Goal: Task Accomplishment & Management: Complete application form

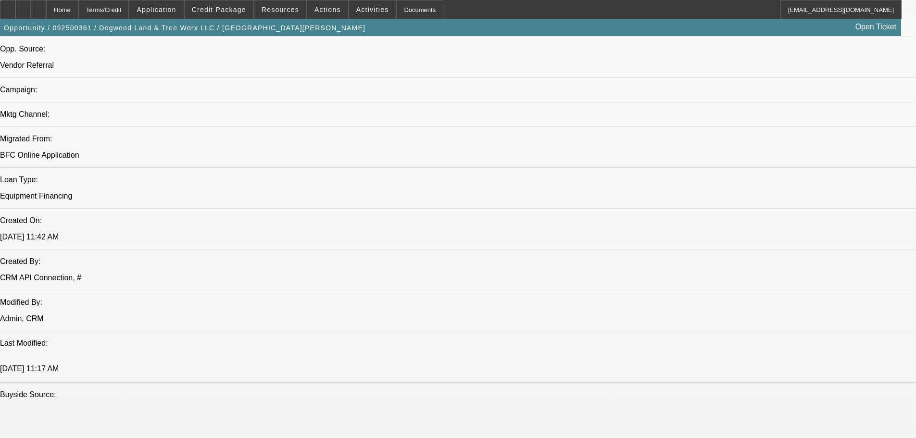
select select "0"
select select "3"
select select "0"
select select "6"
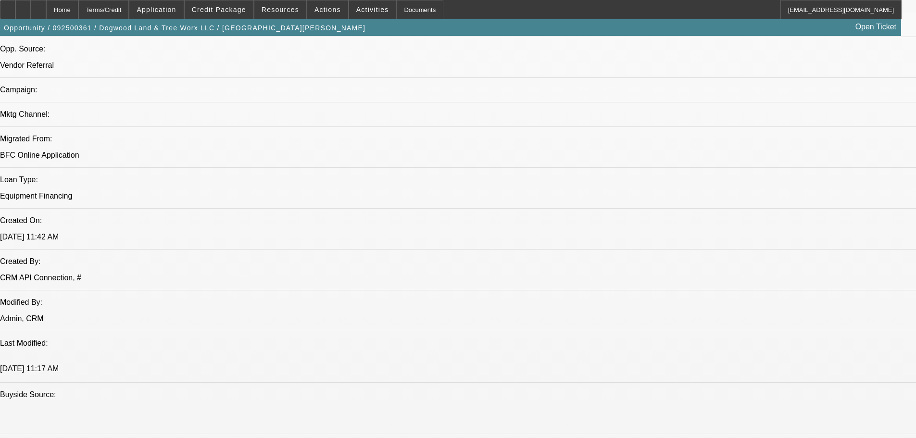
select select "0"
select select "3"
select select "0"
select select "6"
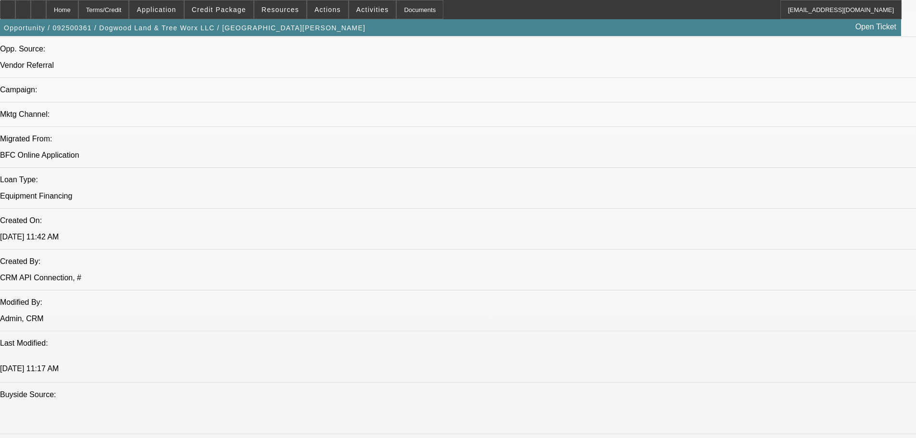
select select "0"
select select "3"
select select "0"
select select "6"
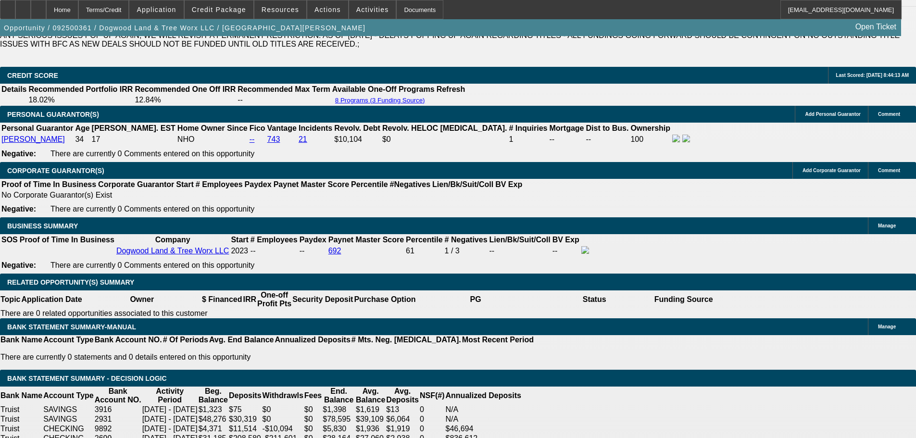
scroll to position [1434, 0]
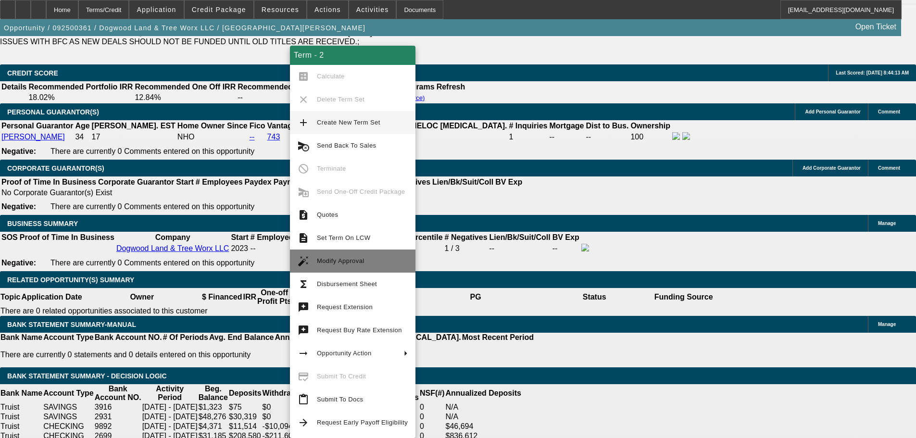
click at [347, 261] on span "Modify Approval" at bounding box center [341, 260] width 48 height 7
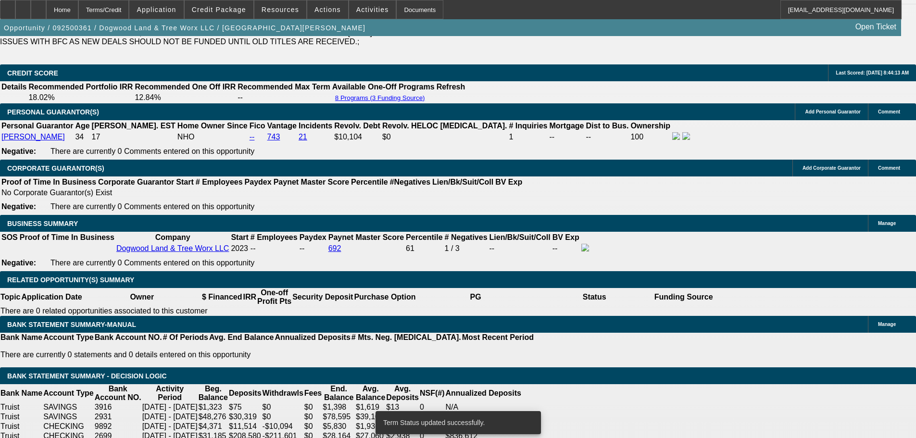
select select "0"
select select "3"
select select "0"
select select "6"
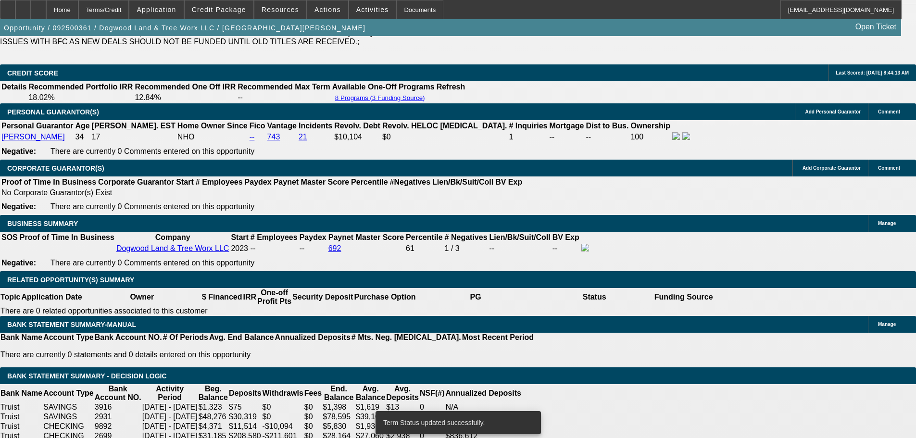
select select "0"
select select "3"
select select "0"
select select "6"
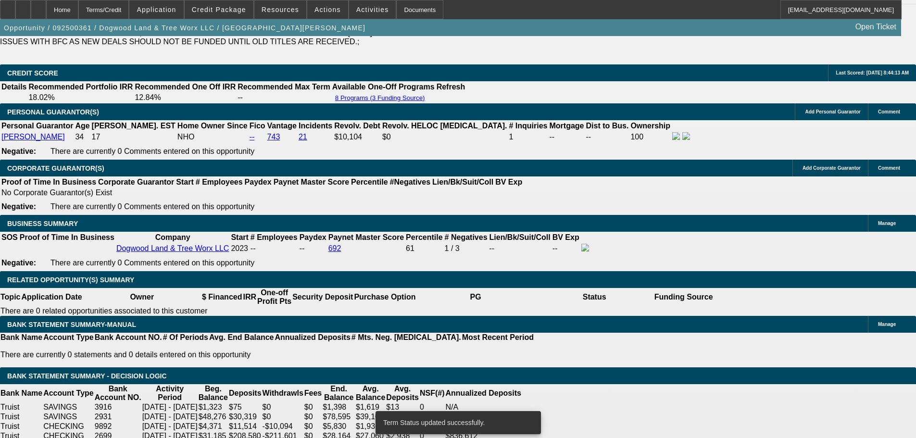
select select "0"
select select "3"
select select "0"
select select "6"
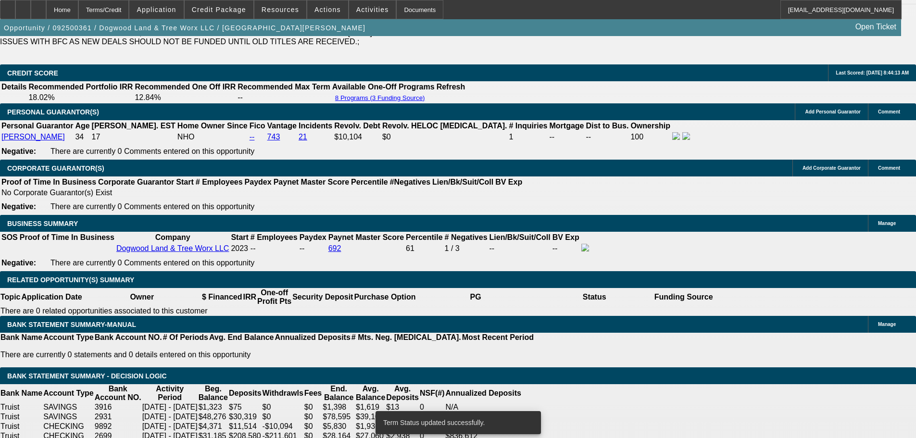
select select "0"
select select "3"
select select "0"
select select "6"
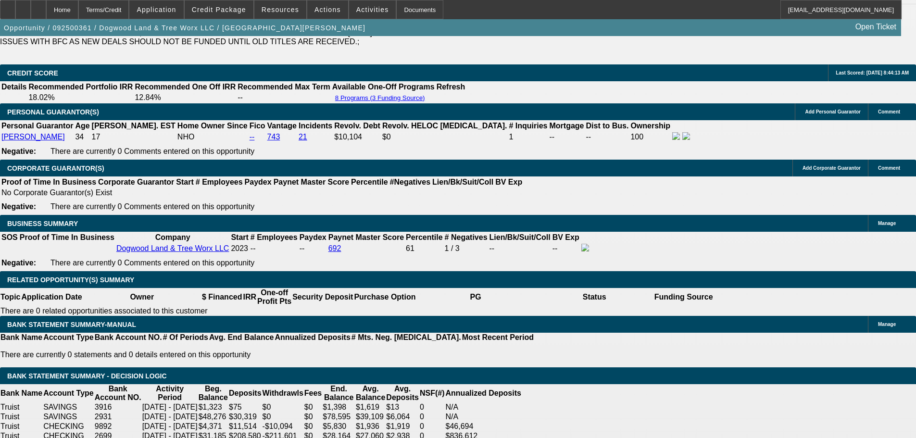
drag, startPoint x: 171, startPoint y: 194, endPoint x: 246, endPoint y: 202, distance: 75.9
type input "$40,000.00"
type input "UNKNOWN"
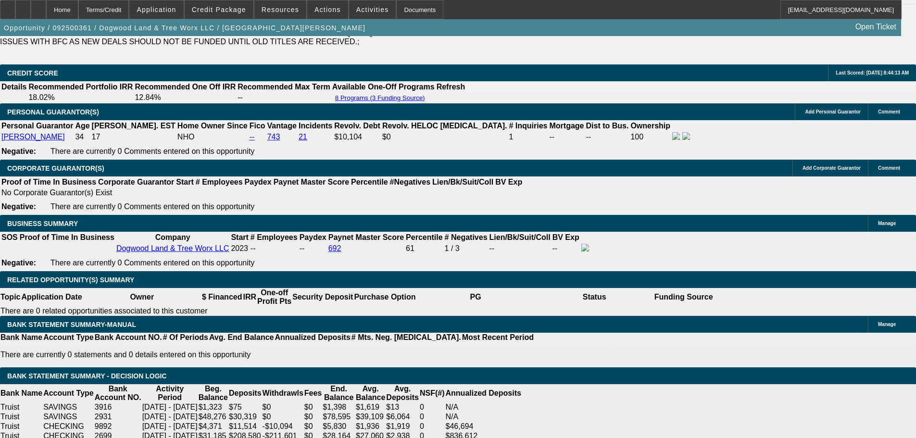
type input "$1,664.55"
drag, startPoint x: 206, startPoint y: 272, endPoint x: 235, endPoint y: 271, distance: 28.9
type input "1"
type input "$1,282.03"
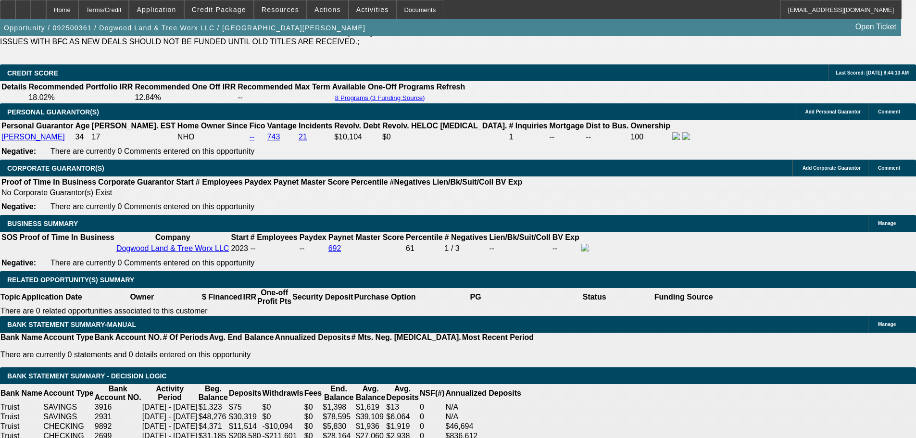
type input "10"
type input "$1,593.53"
type input "10.9"
type input "$1,626.94"
type input "10.9"
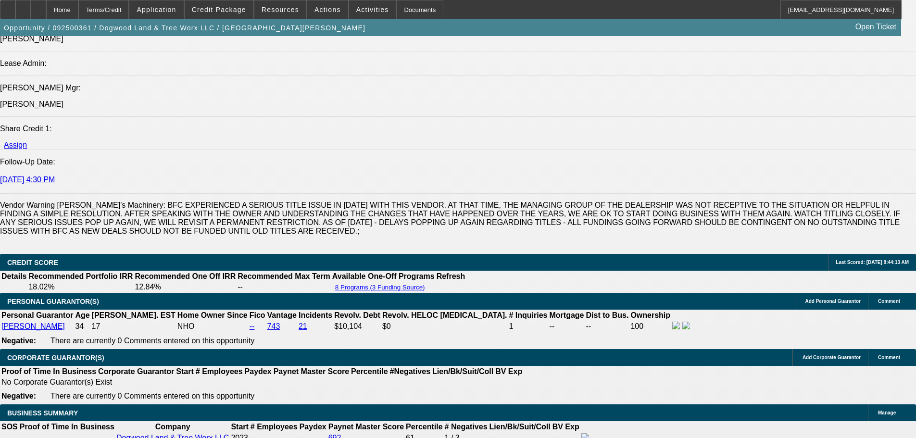
scroll to position [1242, 0]
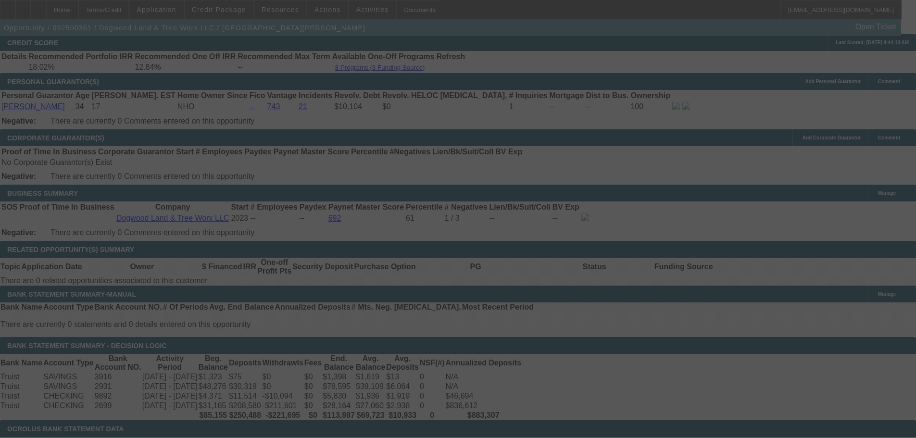
scroll to position [1482, 0]
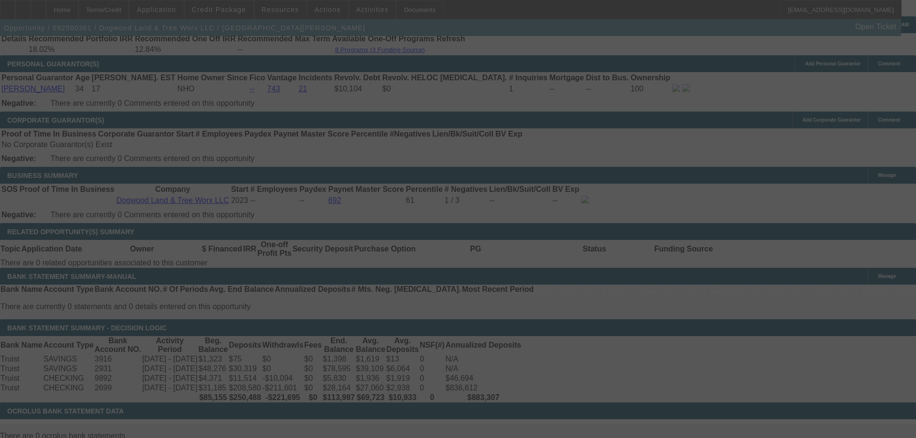
select select "0"
select select "3"
select select "0"
select select "6"
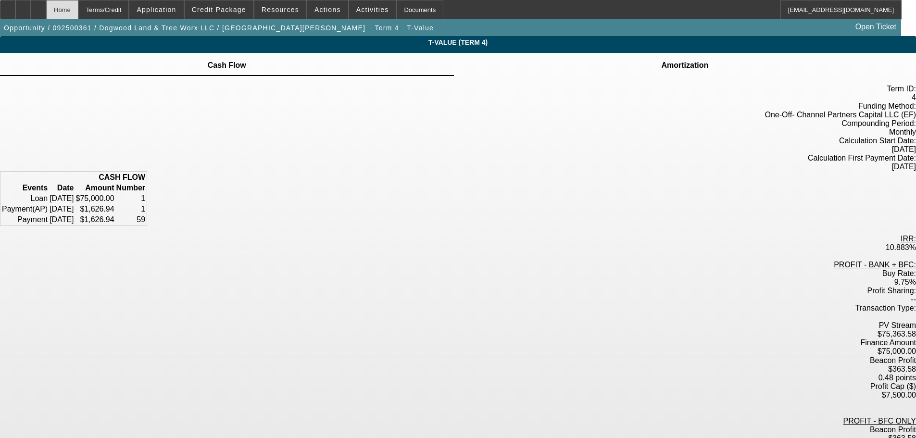
click at [78, 12] on div "Home" at bounding box center [62, 9] width 32 height 19
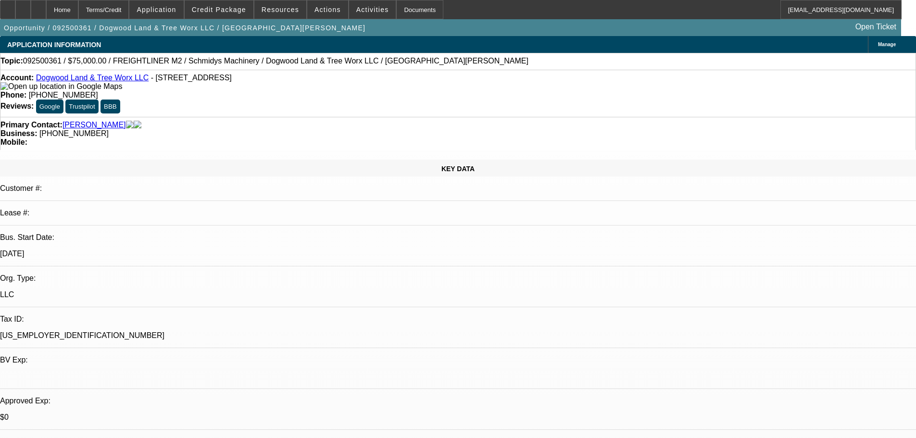
select select "0"
select select "3"
select select "0"
select select "6"
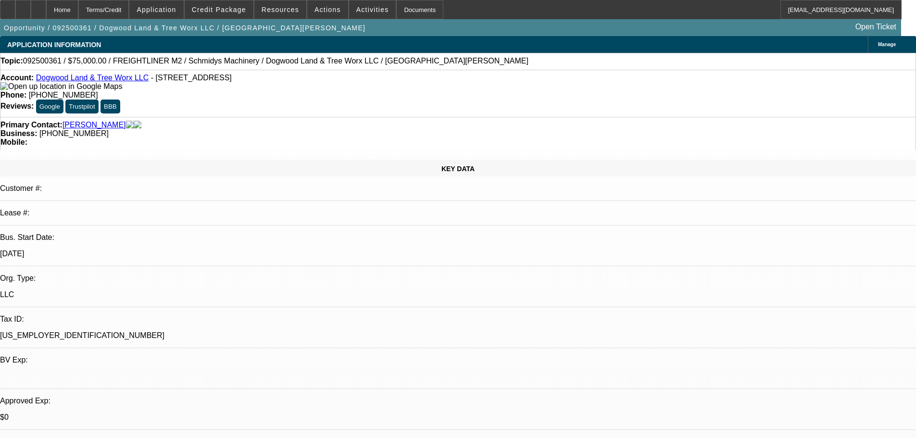
select select "0"
select select "3"
select select "0"
select select "6"
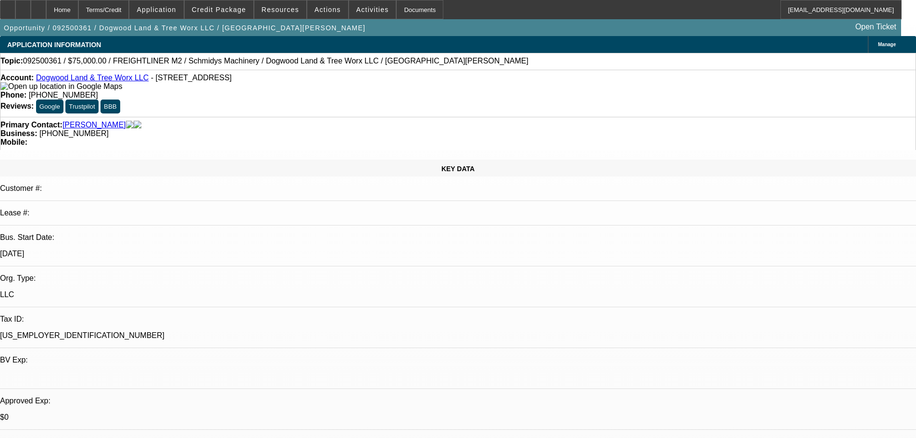
select select "0"
select select "3"
select select "0"
select select "6"
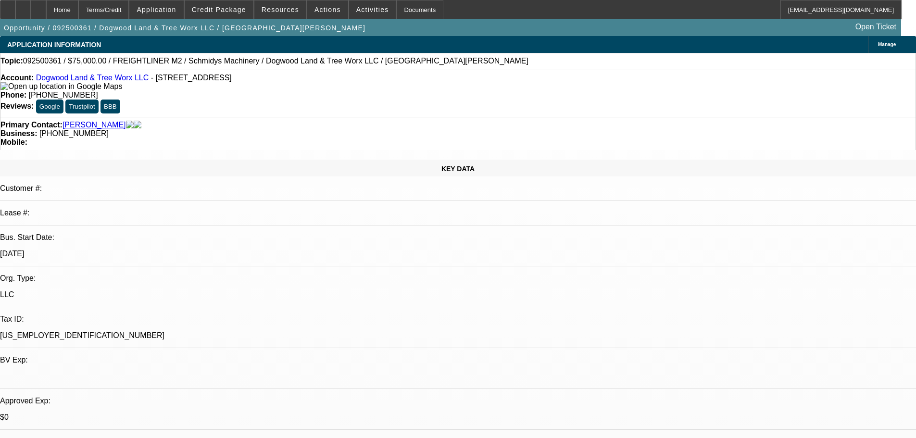
select select "0"
select select "3"
select select "0"
select select "6"
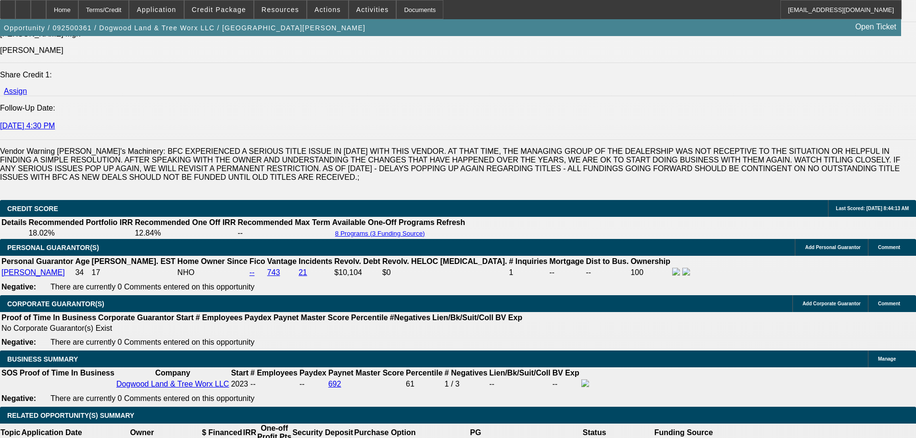
scroll to position [1539, 0]
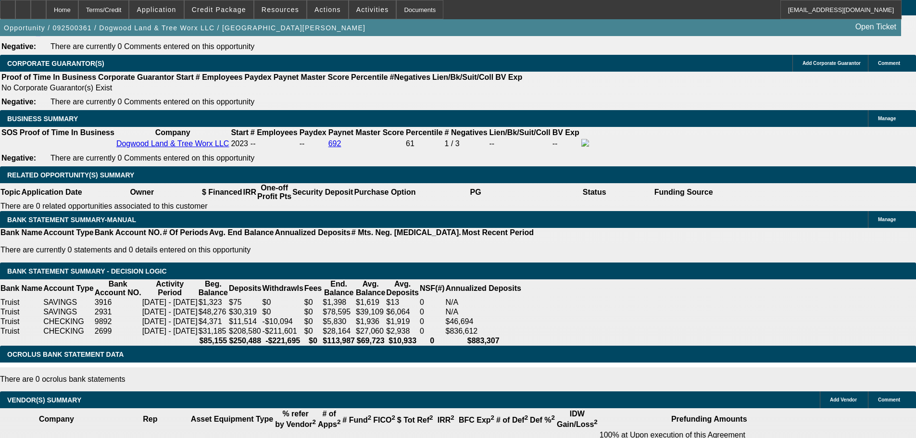
drag, startPoint x: 206, startPoint y: 165, endPoint x: 230, endPoint y: 165, distance: 23.6
type input "1"
type input "UNKNOWN"
type input "11"
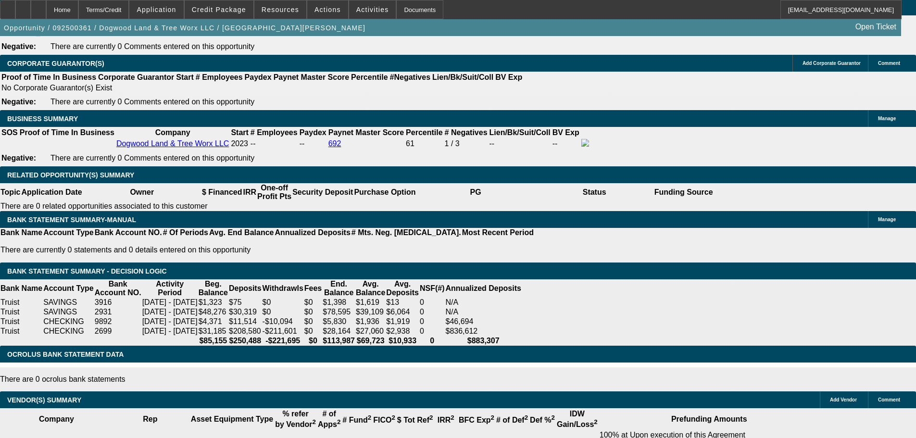
type input "$1,630.68"
type input "11.5"
type input "$1,649.45"
type input "11.5"
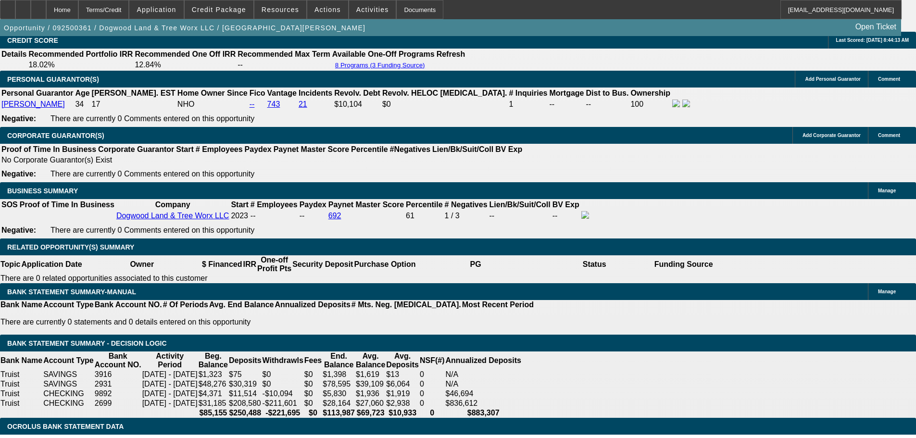
scroll to position [1395, 0]
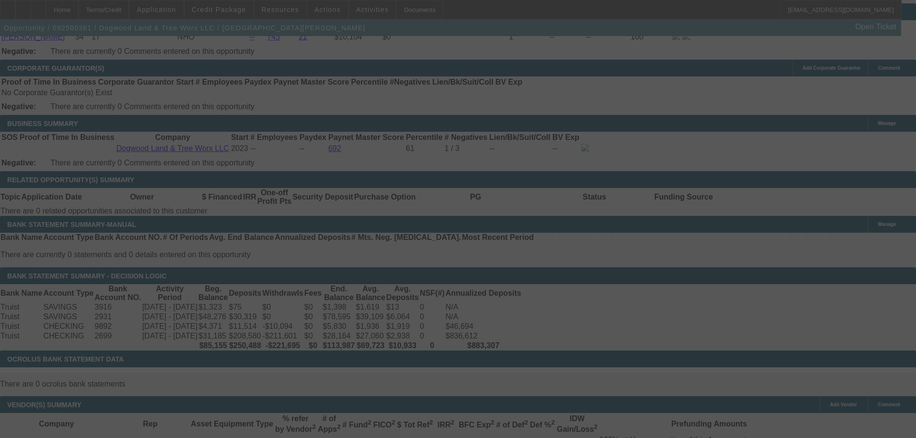
scroll to position [1539, 0]
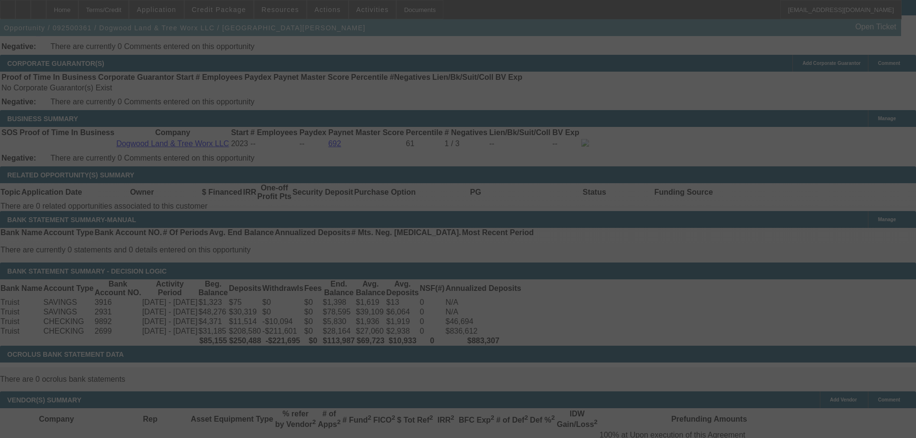
select select "0"
select select "3"
select select "0"
select select "6"
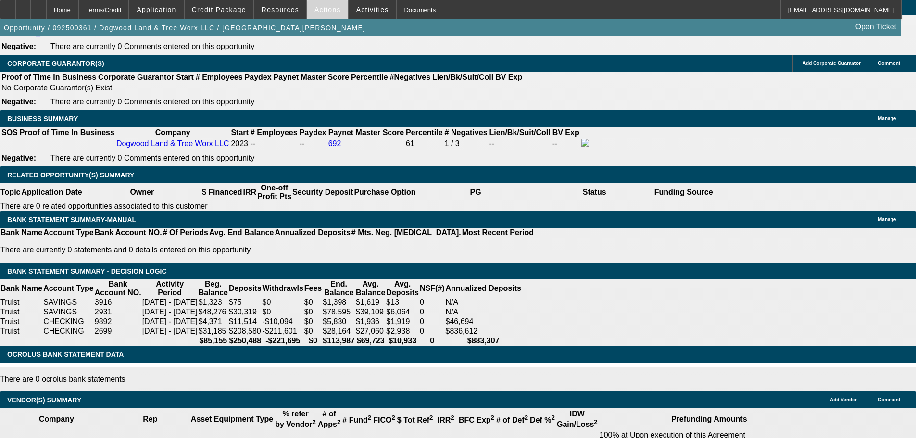
click at [324, 13] on span "Actions" at bounding box center [327, 10] width 26 height 8
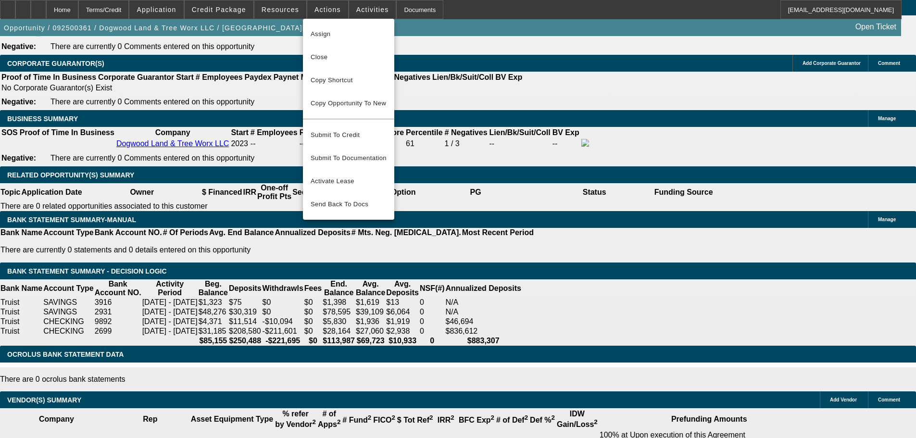
click at [108, 169] on div at bounding box center [458, 219] width 916 height 438
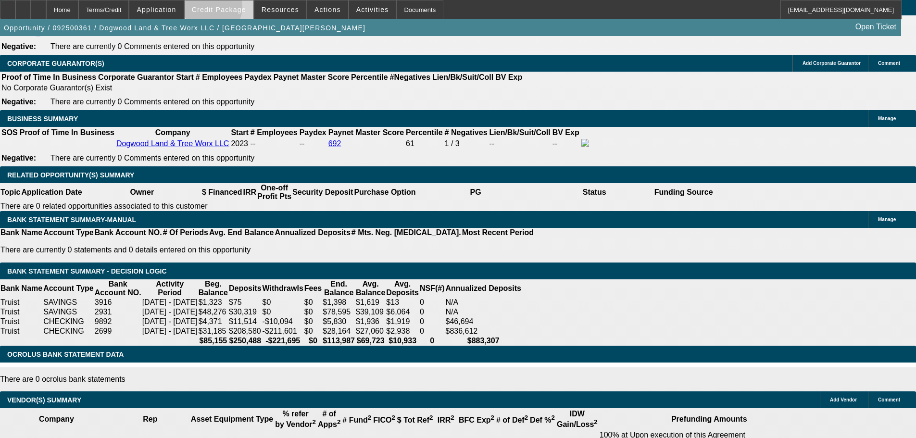
click at [228, 10] on span "Credit Package" at bounding box center [219, 10] width 54 height 8
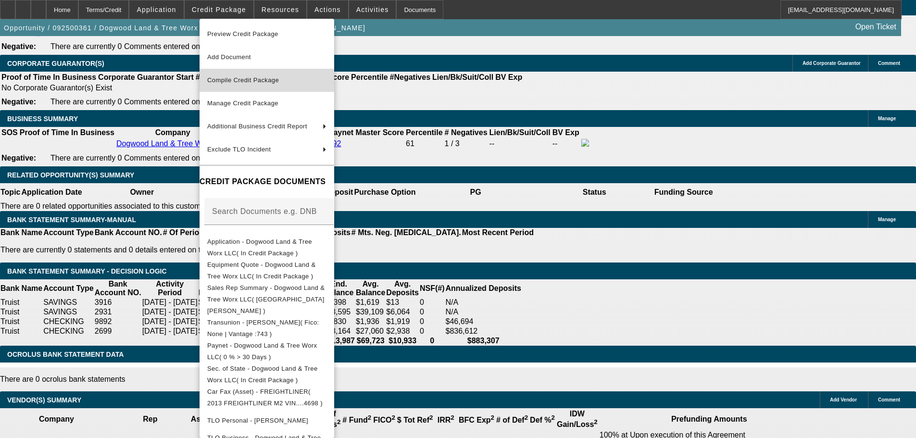
click at [279, 79] on span "Compile Credit Package" at bounding box center [243, 79] width 72 height 7
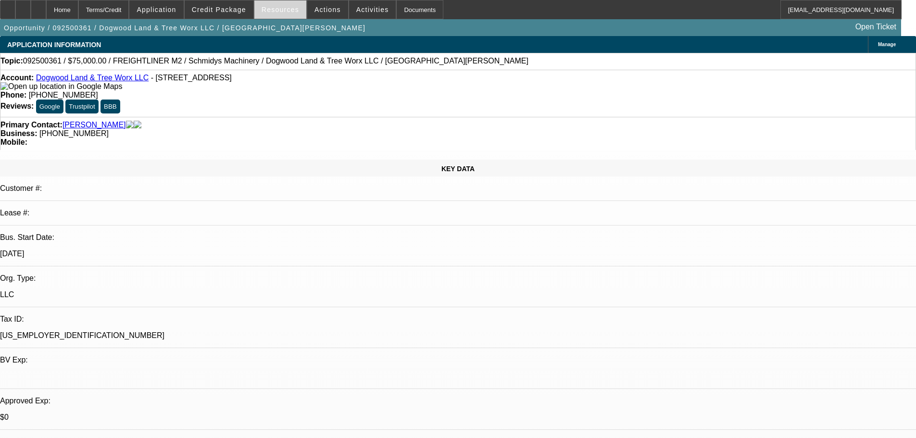
select select "0"
select select "3"
select select "0"
select select "6"
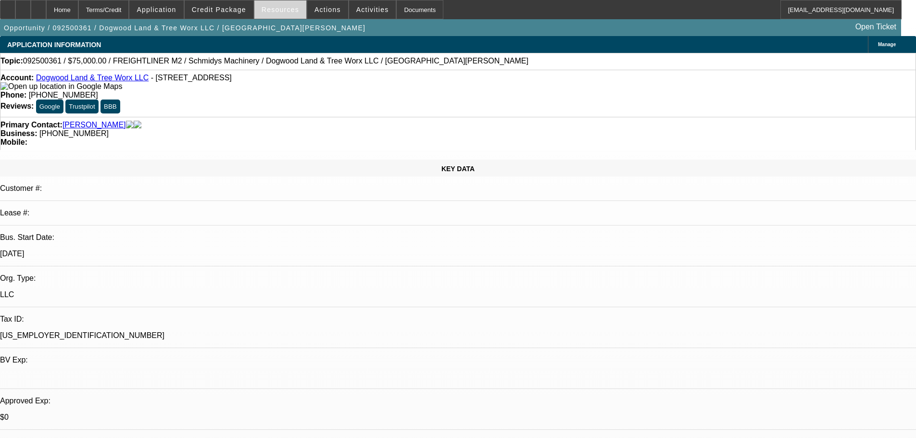
select select "0"
select select "3"
select select "0"
select select "6"
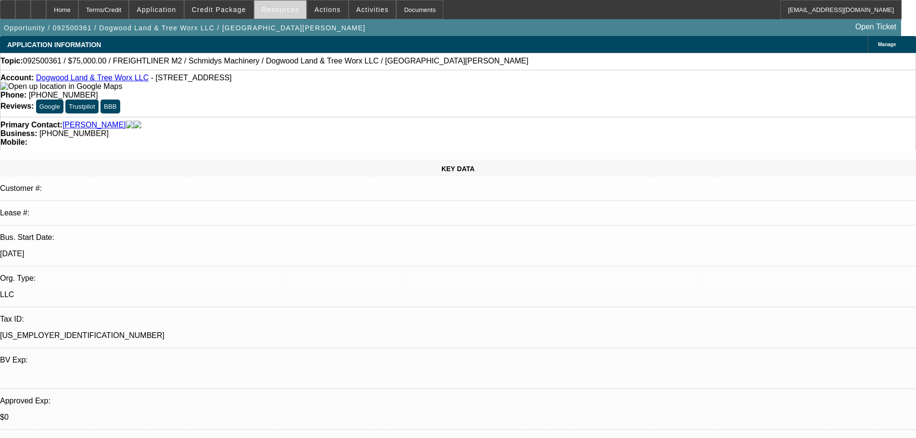
select select "0"
select select "3"
select select "0"
select select "6"
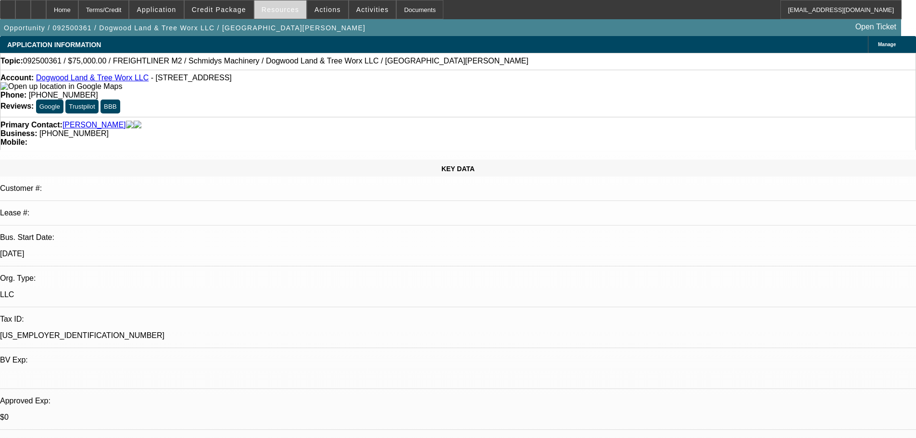
select select "0"
select select "3"
select select "0"
select select "6"
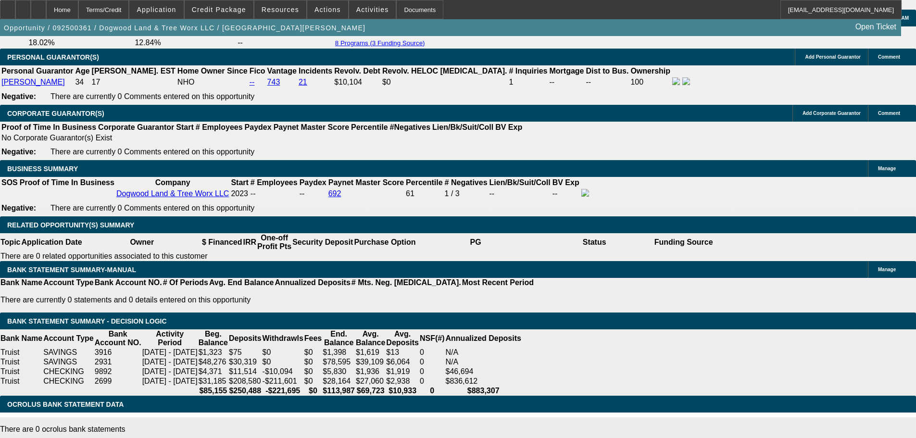
scroll to position [1491, 0]
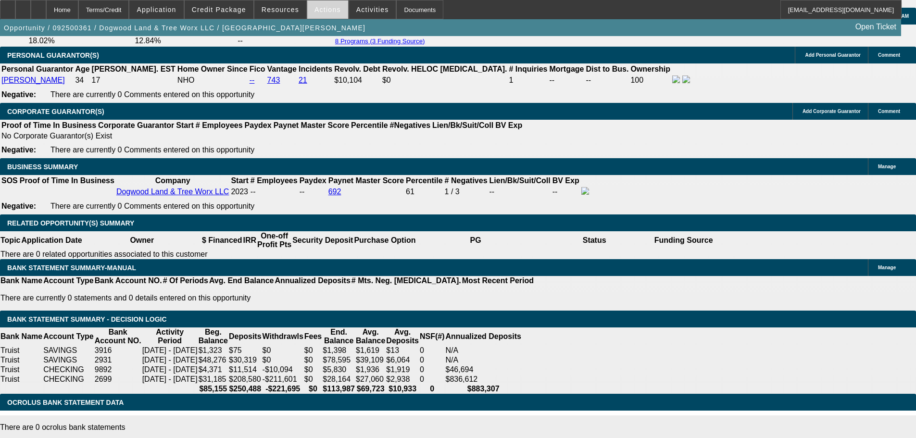
click at [316, 13] on span "Actions" at bounding box center [327, 10] width 26 height 8
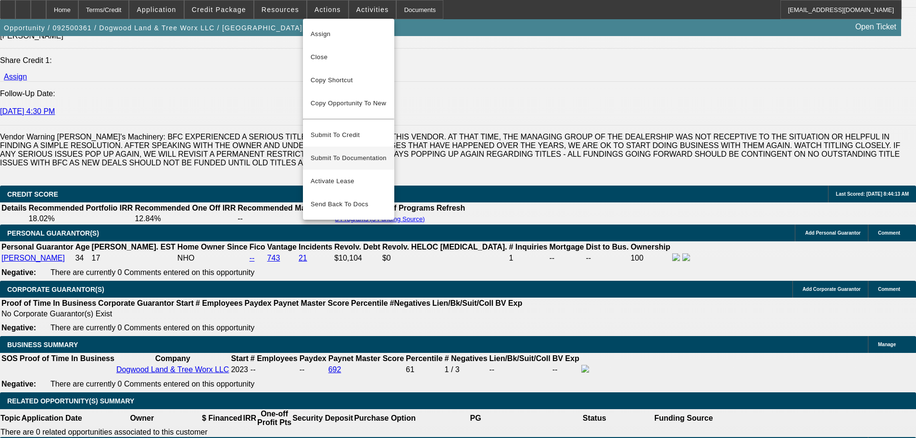
scroll to position [1298, 0]
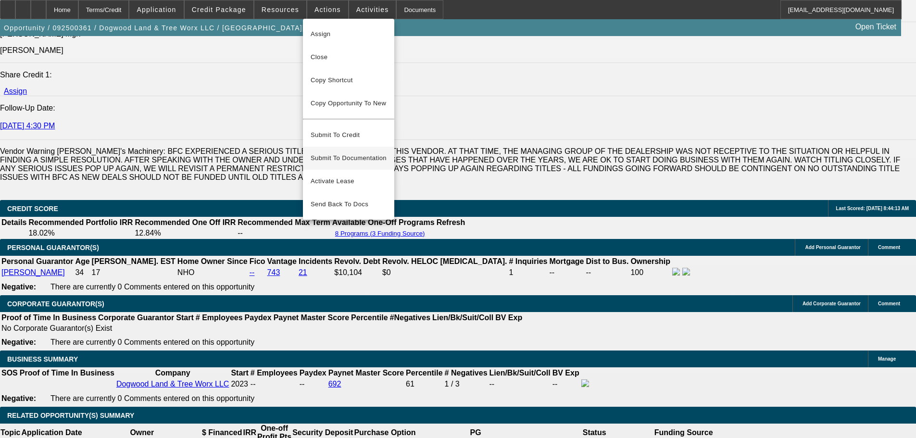
click at [337, 152] on span "Submit To Documentation" at bounding box center [349, 158] width 76 height 12
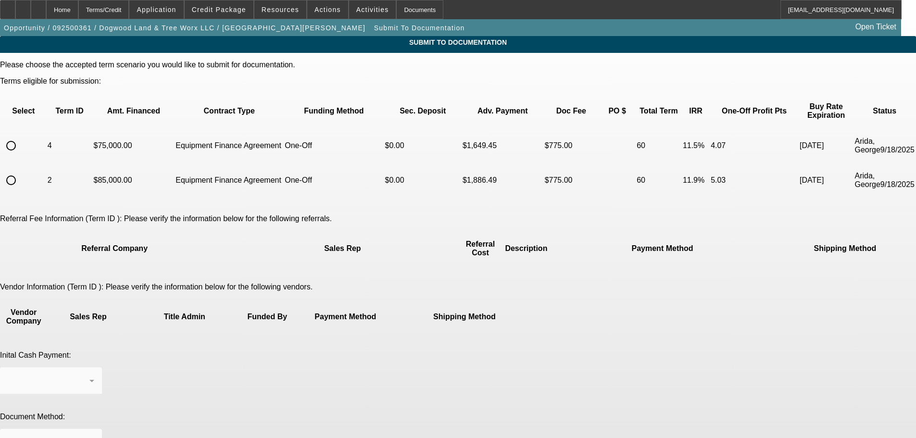
click at [21, 136] on input "radio" at bounding box center [10, 145] width 19 height 19
radio input "true"
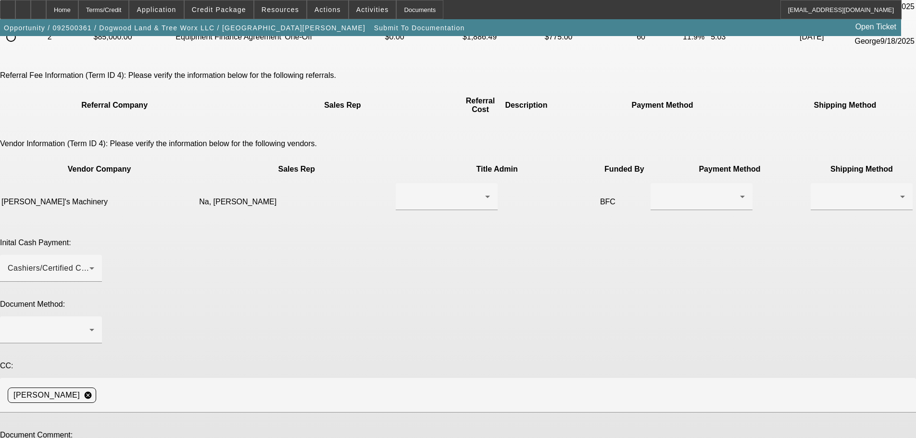
scroll to position [144, 0]
click at [403, 182] on div at bounding box center [446, 195] width 87 height 27
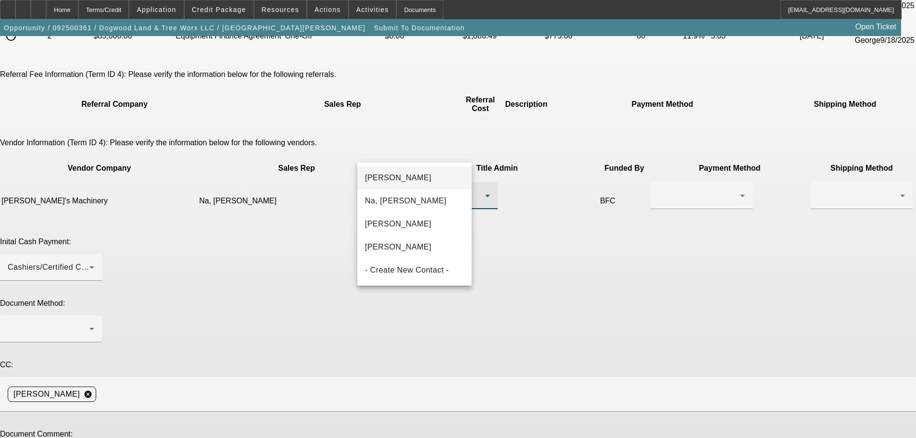
click at [408, 175] on span "[PERSON_NAME]" at bounding box center [398, 178] width 66 height 12
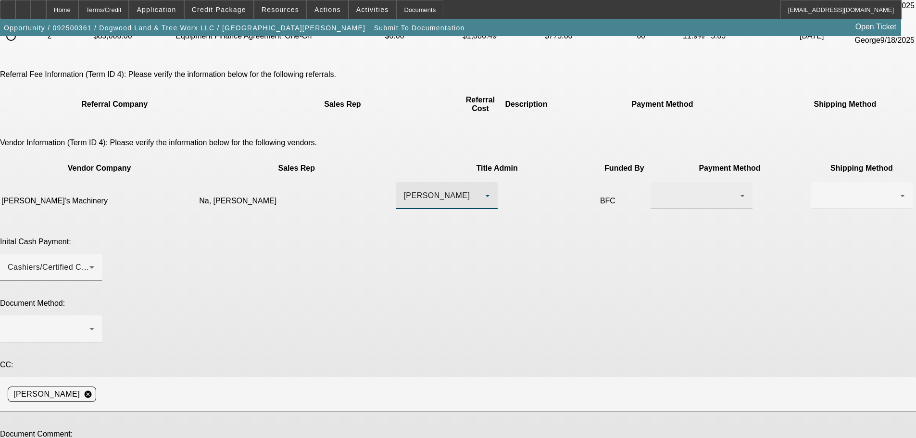
click at [658, 182] on div at bounding box center [701, 195] width 87 height 27
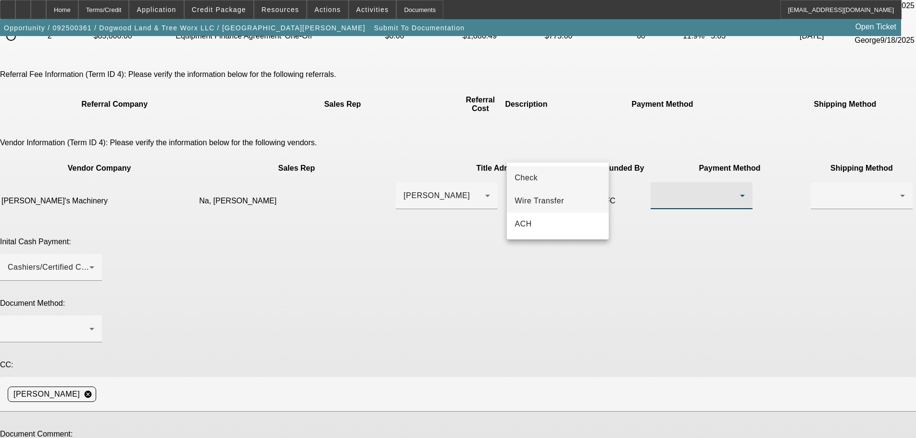
click at [543, 195] on span "Wire Transfer" at bounding box center [540, 201] width 50 height 12
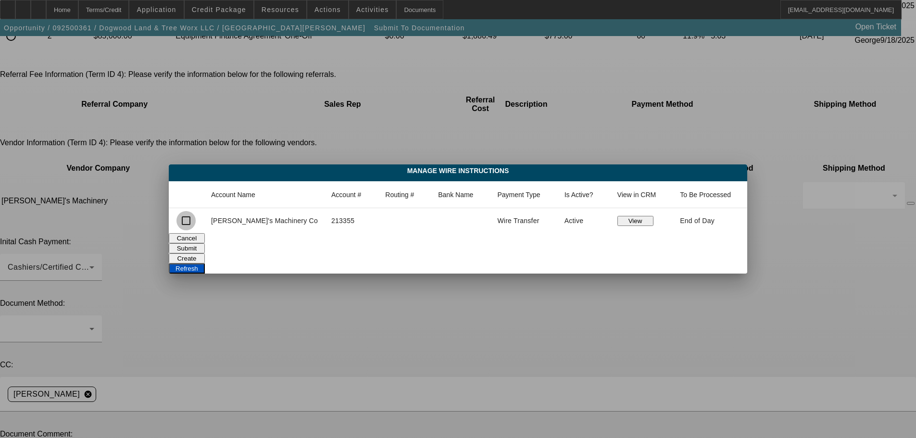
click at [196, 222] on input "checkbox" at bounding box center [185, 220] width 19 height 19
checkbox input "true"
click at [205, 246] on button "Submit" at bounding box center [187, 248] width 36 height 10
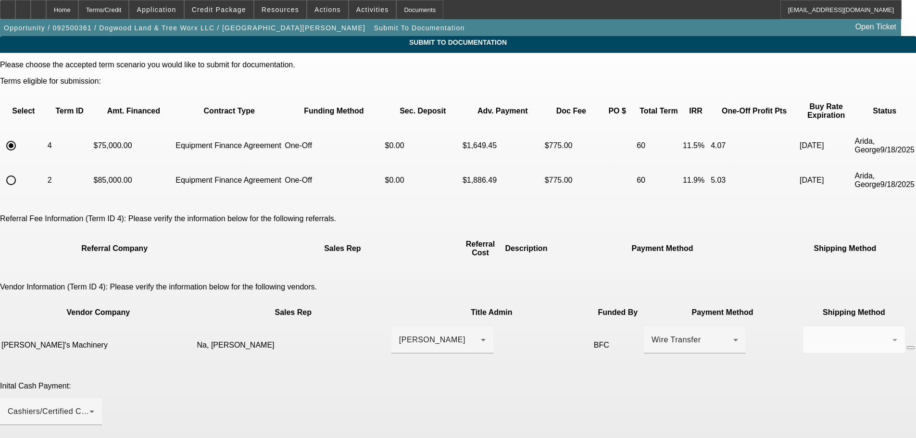
scroll to position [144, 0]
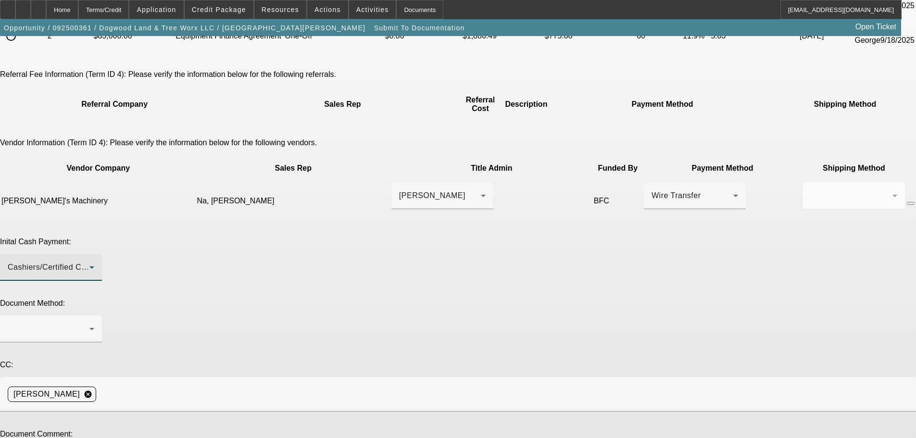
click at [89, 262] on div "Cashiers/Certified Check" at bounding box center [49, 268] width 82 height 12
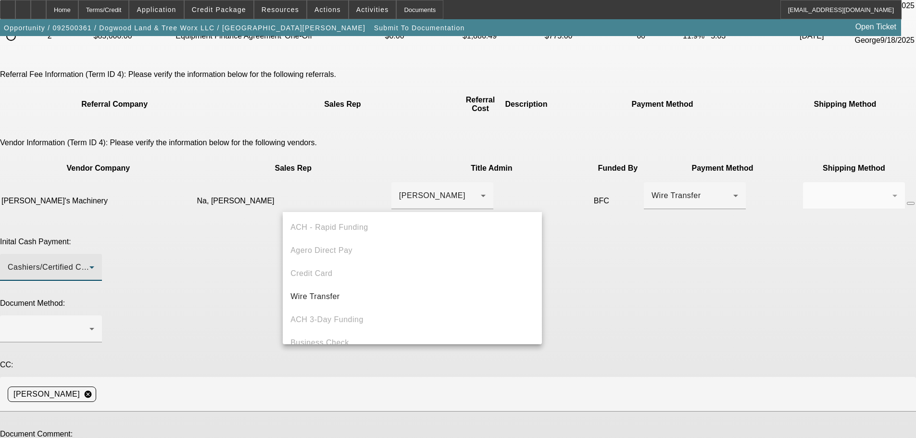
scroll to position [33, 0]
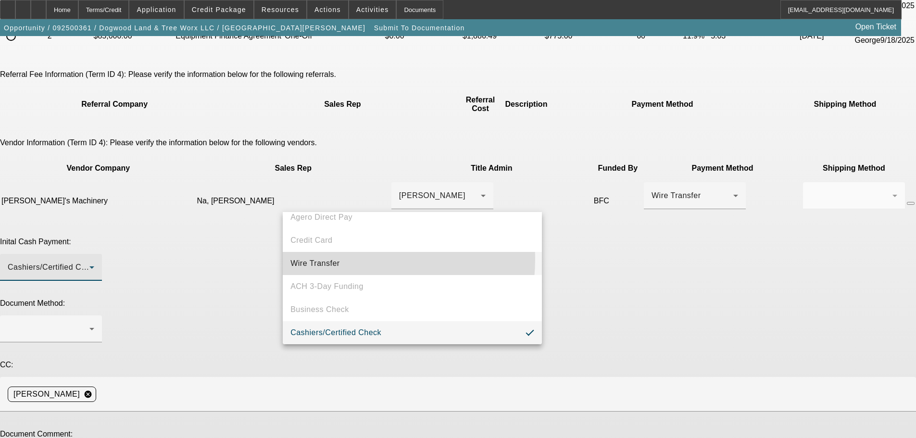
click at [329, 259] on span "Wire Transfer" at bounding box center [315, 264] width 50 height 12
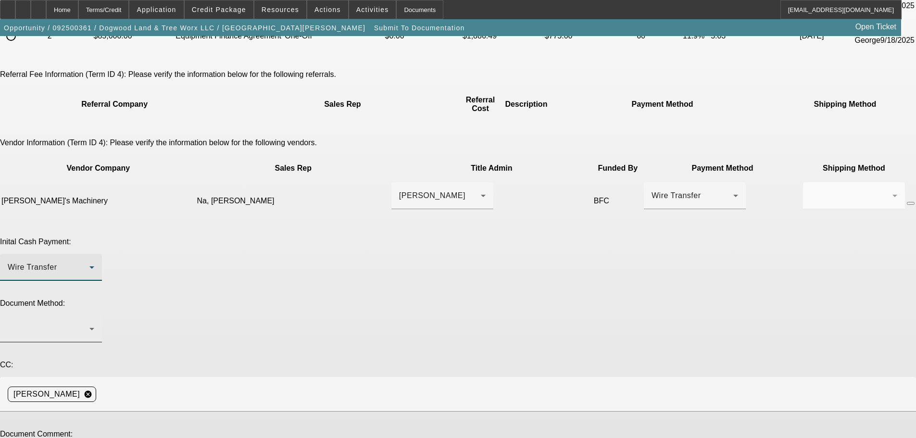
click at [89, 323] on div at bounding box center [49, 329] width 82 height 12
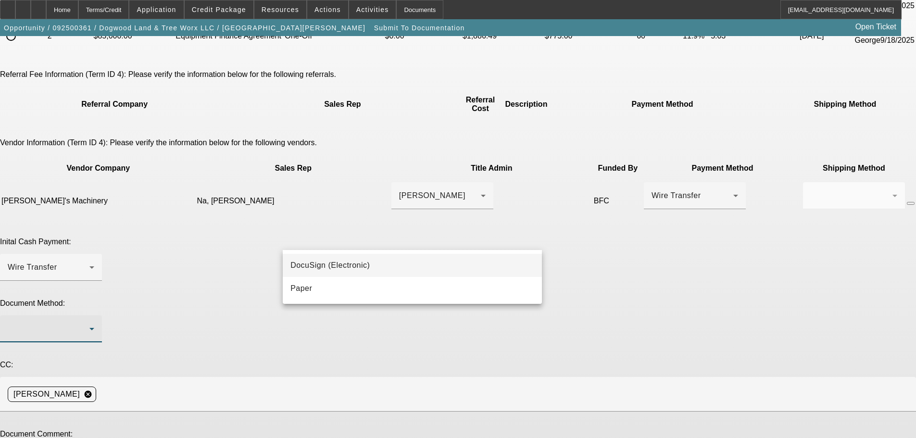
click at [334, 262] on span "DocuSign (Electronic)" at bounding box center [329, 266] width 79 height 12
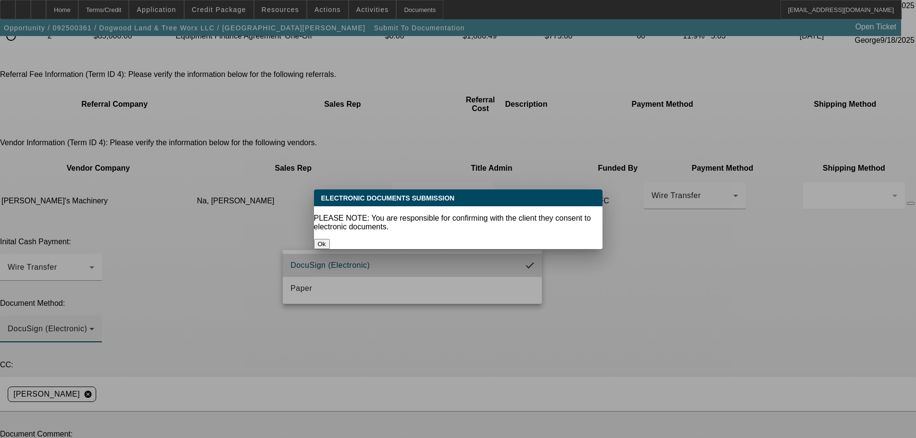
scroll to position [0, 0]
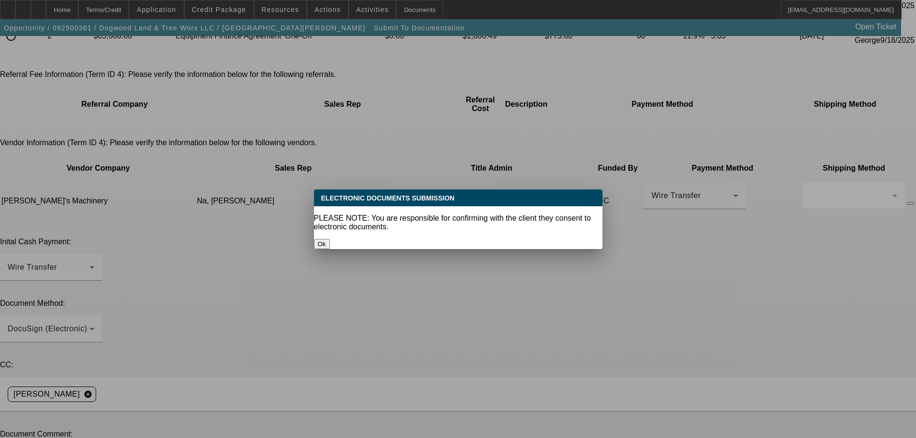
click at [330, 239] on button "Ok" at bounding box center [322, 244] width 16 height 10
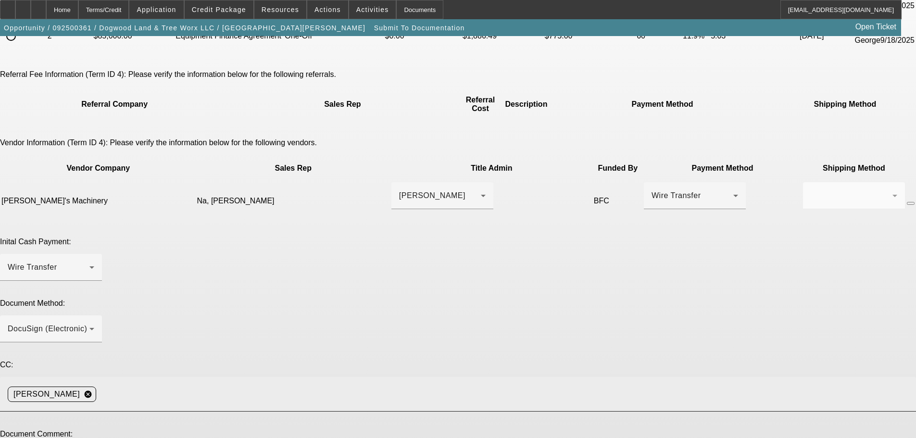
scroll to position [144, 0]
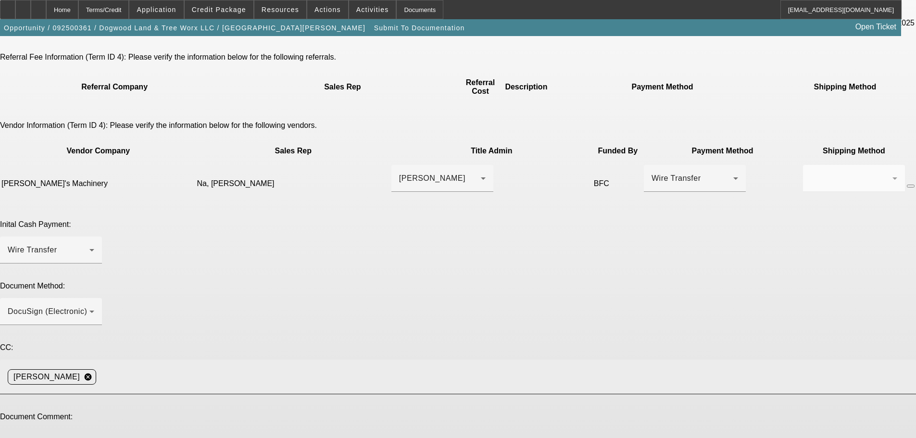
scroll to position [169, 0]
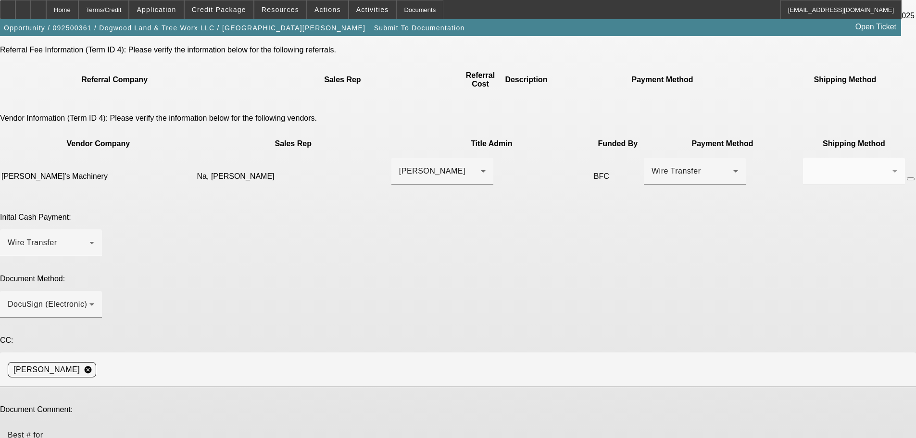
type textarea "Best # for [PERSON_NAME] [PHONE_NUMBER]"
type textarea "-"
type textarea "one off"
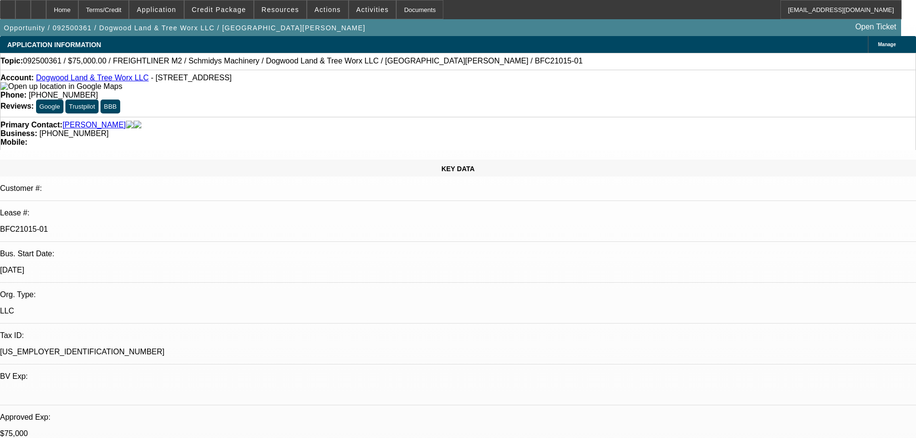
select select "0"
select select "3"
select select "0"
select select "6"
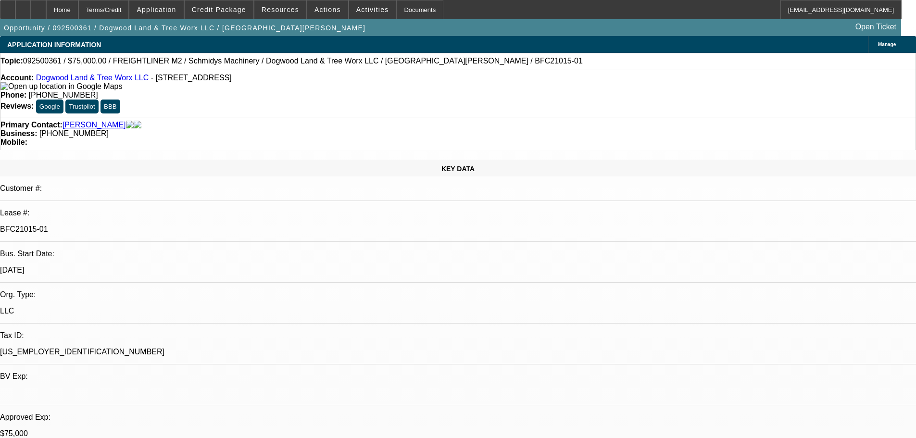
select select "0"
select select "3"
select select "0"
select select "6"
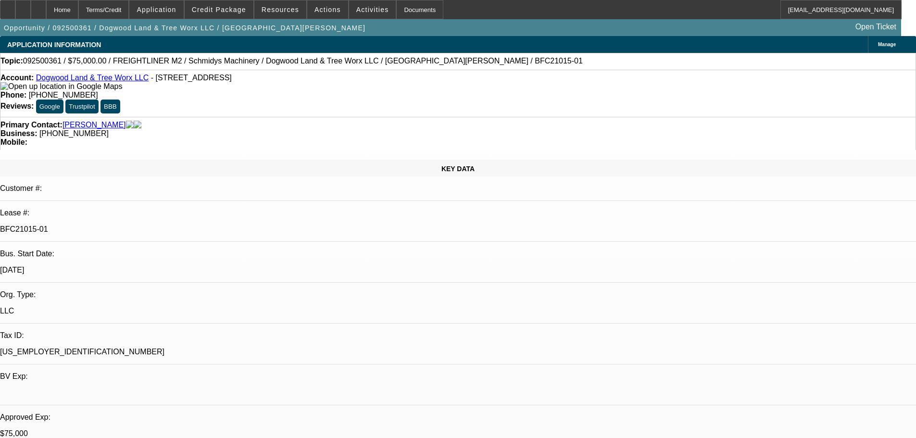
select select "0"
select select "3"
select select "0"
select select "6"
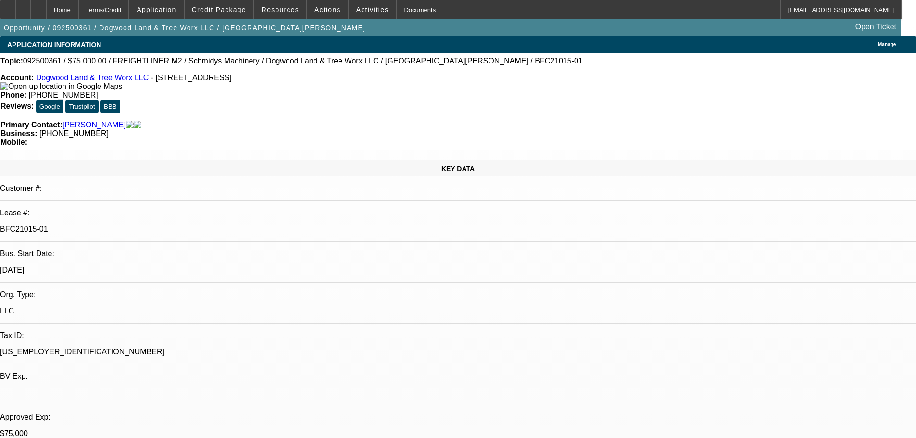
select select "0"
select select "3"
select select "0"
select select "6"
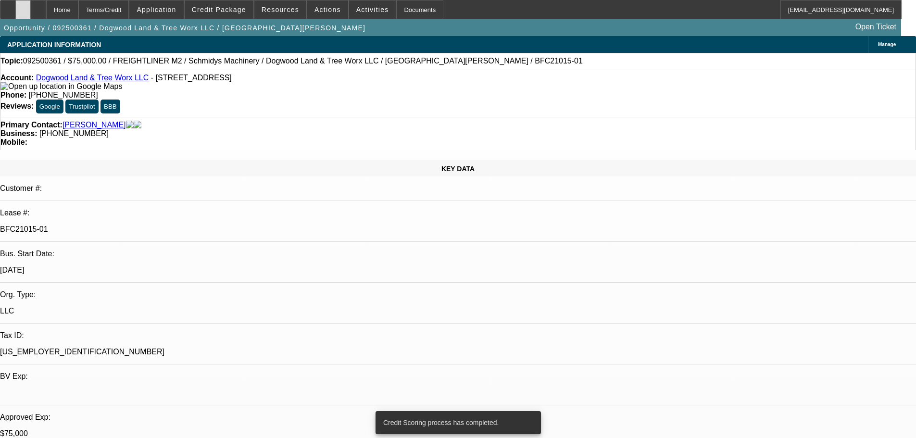
click at [23, 6] on icon at bounding box center [23, 6] width 0 height 0
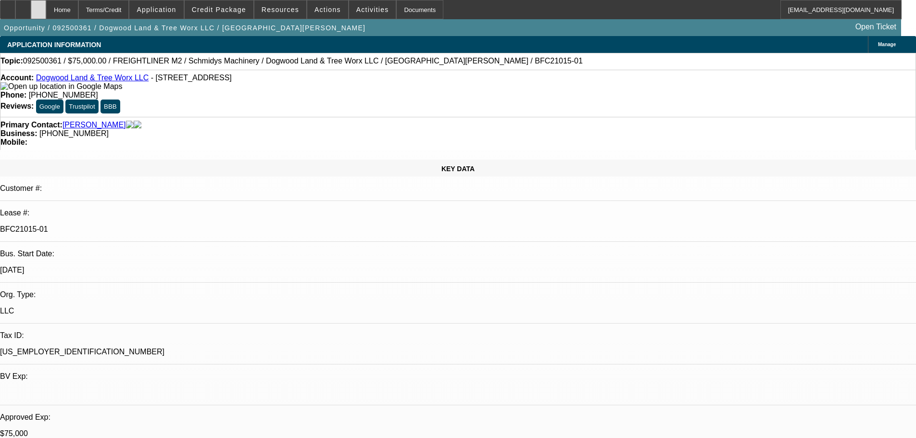
click at [46, 13] on div at bounding box center [38, 9] width 15 height 19
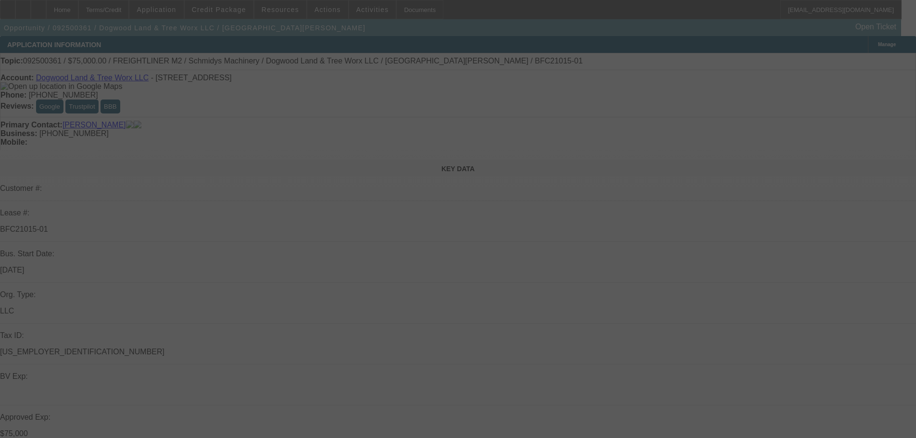
select select "0"
select select "3"
select select "0"
select select "6"
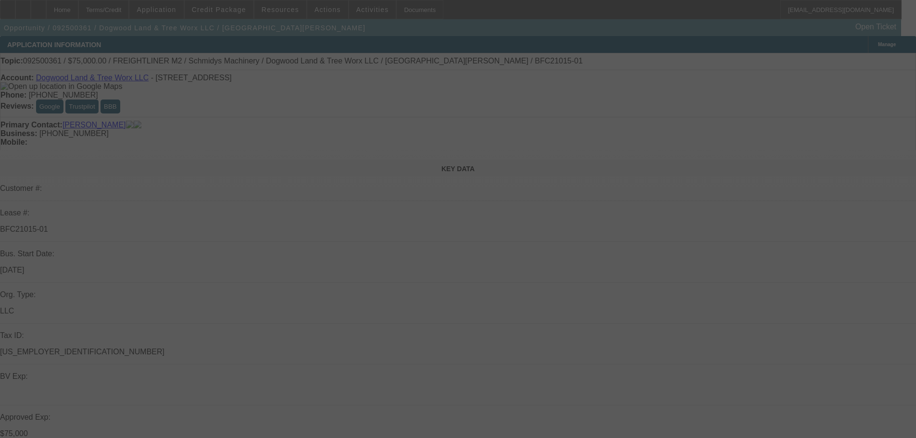
select select "0"
select select "3"
select select "0"
select select "6"
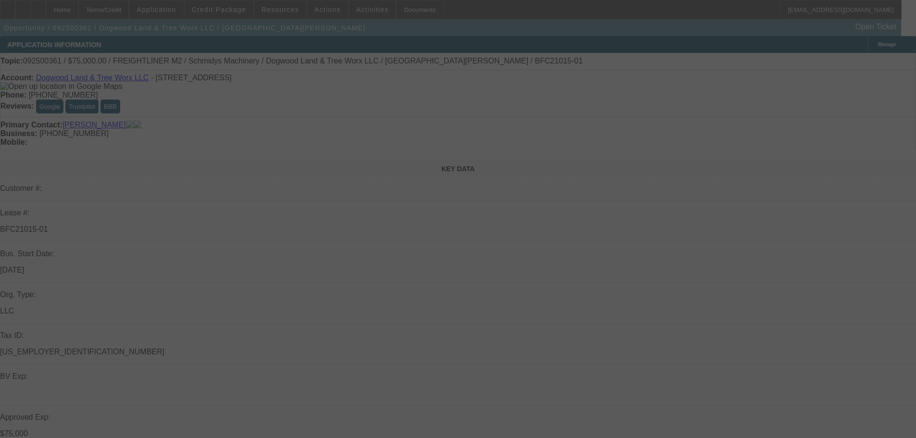
select select "0"
select select "3"
select select "0"
select select "6"
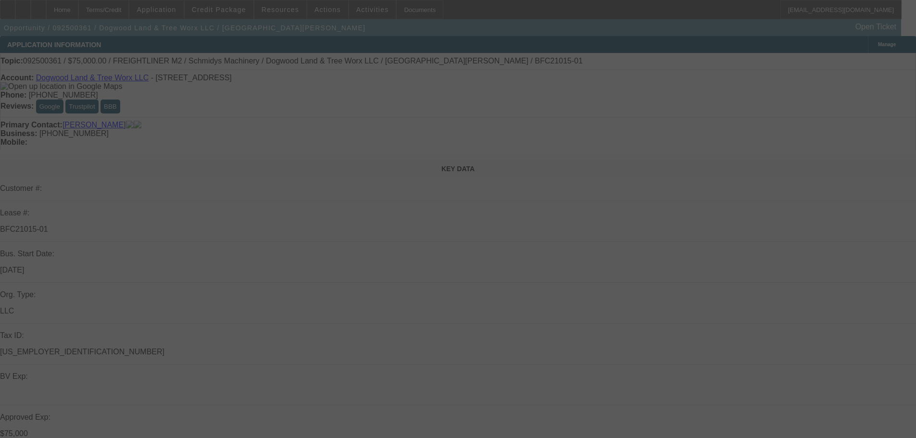
select select "0"
select select "3"
select select "0"
select select "6"
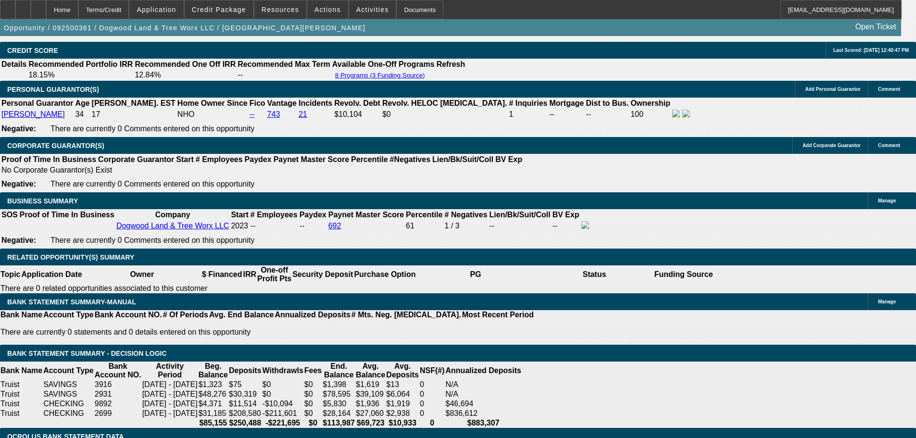
scroll to position [1524, 0]
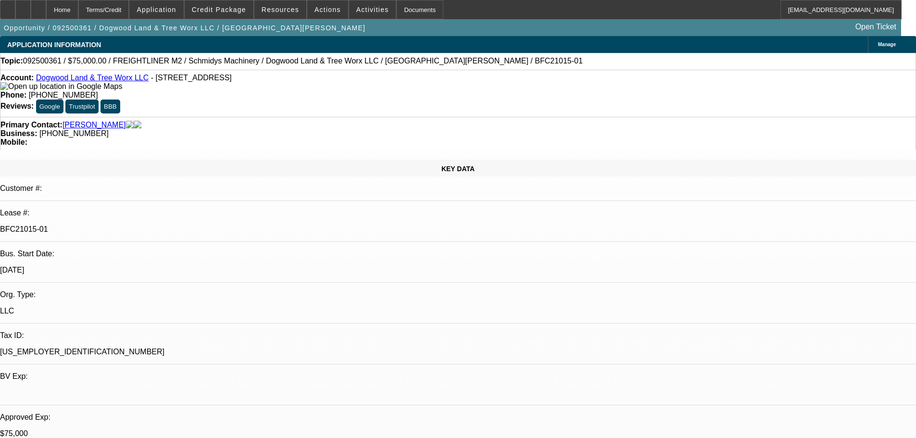
select select "0"
select select "3"
select select "0"
select select "6"
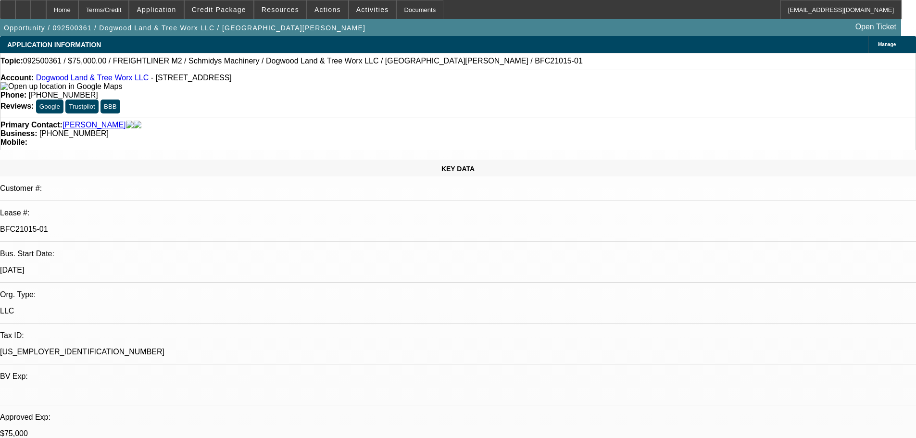
select select "0"
select select "3"
select select "0"
select select "6"
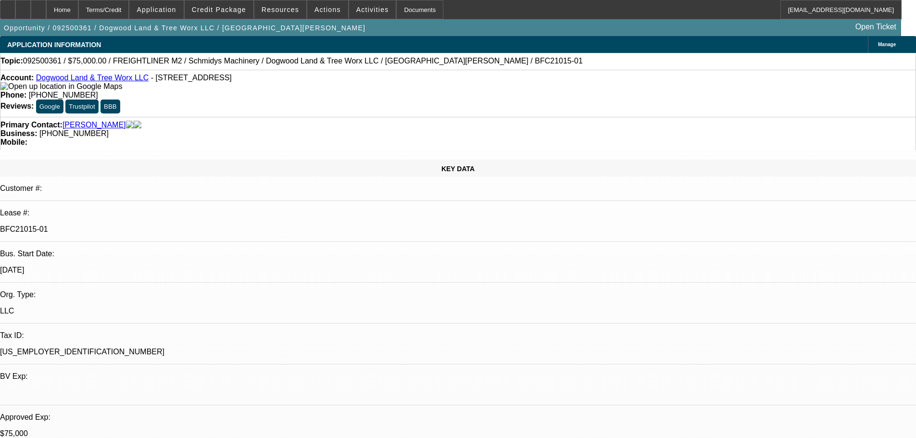
select select "0"
select select "3"
select select "0"
select select "6"
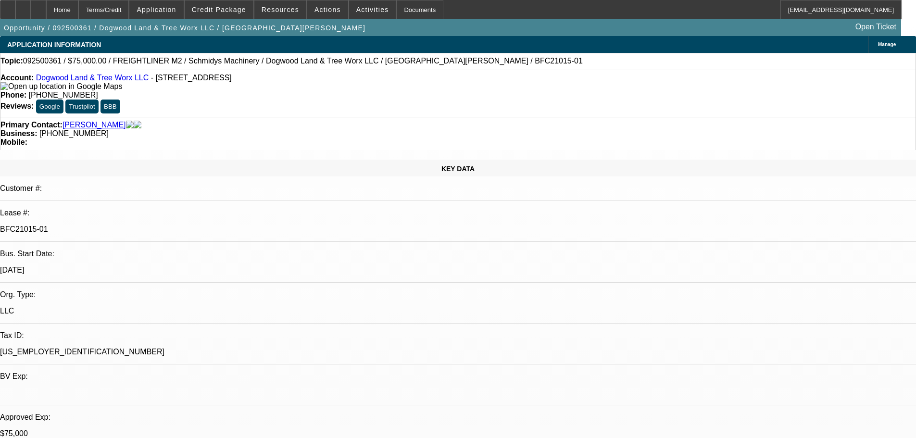
select select "0"
select select "3"
select select "0"
select select "6"
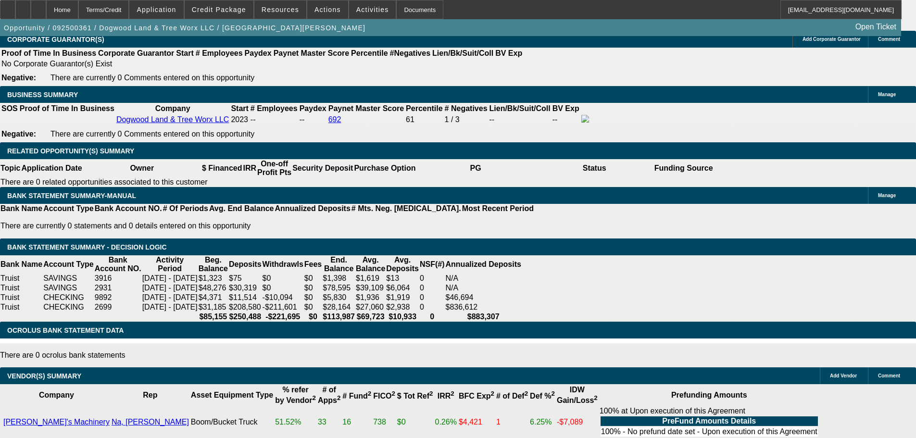
scroll to position [1587, 0]
